Goal: Task Accomplishment & Management: Complete application form

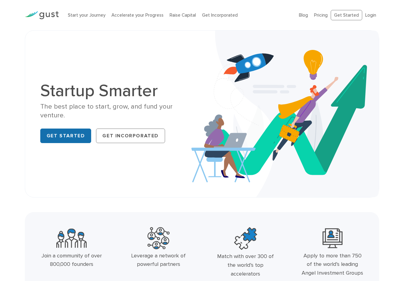
click at [65, 134] on link "Get Started" at bounding box center [65, 136] width 51 height 15
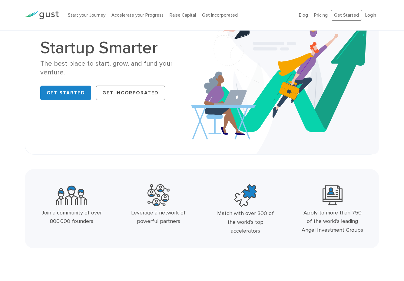
scroll to position [42, 0]
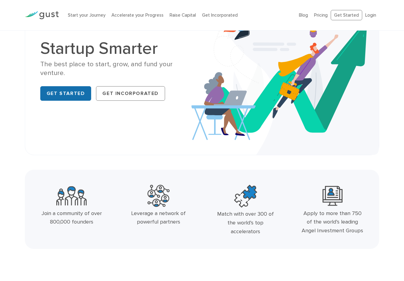
click at [61, 90] on link "Get Started" at bounding box center [65, 93] width 51 height 15
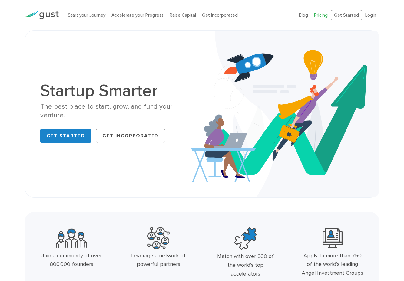
click at [324, 16] on link "Pricing" at bounding box center [321, 14] width 14 height 5
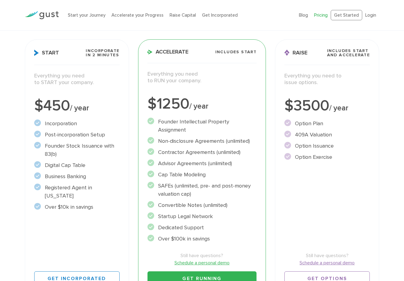
scroll to position [75, 0]
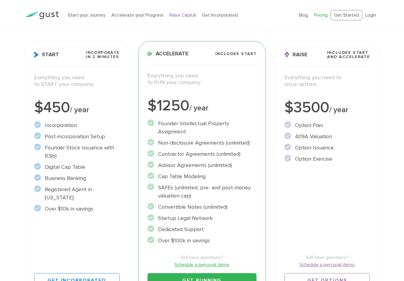
click at [185, 16] on link "Raise Capital" at bounding box center [183, 14] width 26 height 5
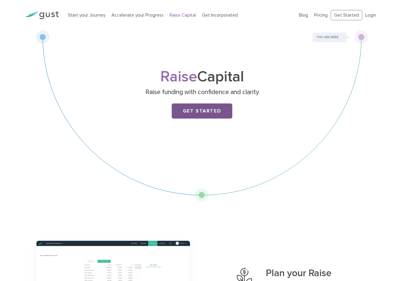
click at [207, 115] on link "Get Started" at bounding box center [202, 111] width 61 height 15
